Goal: Information Seeking & Learning: Learn about a topic

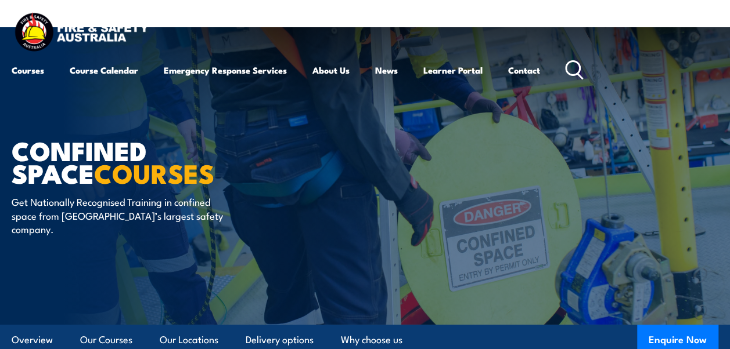
click at [576, 70] on icon at bounding box center [574, 69] width 19 height 19
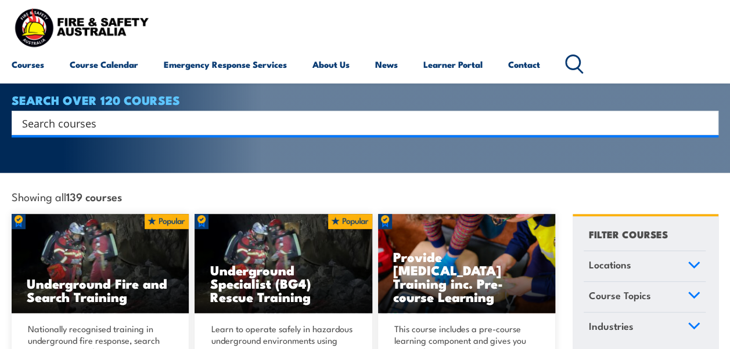
scroll to position [169, 0]
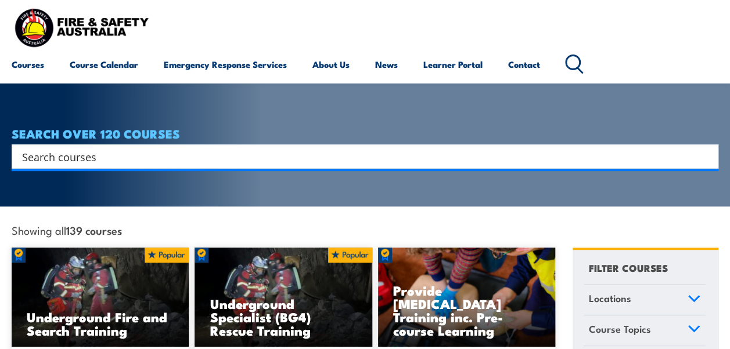
click at [398, 148] on input "Search input" at bounding box center [357, 156] width 670 height 17
type input "manual handling"
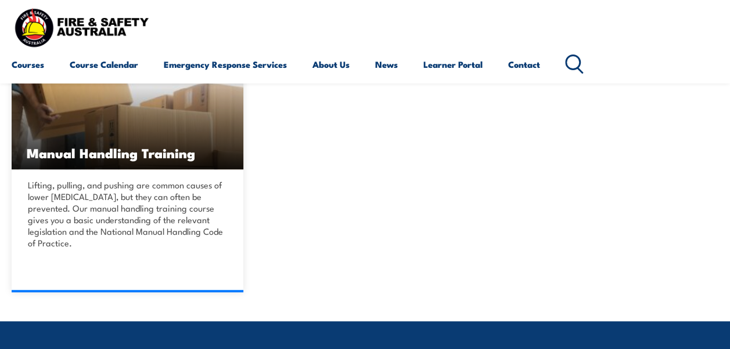
scroll to position [309, 0]
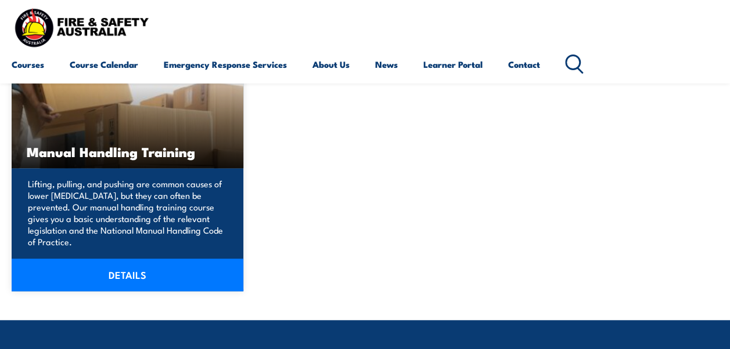
click at [150, 275] on link "DETAILS" at bounding box center [128, 275] width 232 height 33
